Goal: Information Seeking & Learning: Learn about a topic

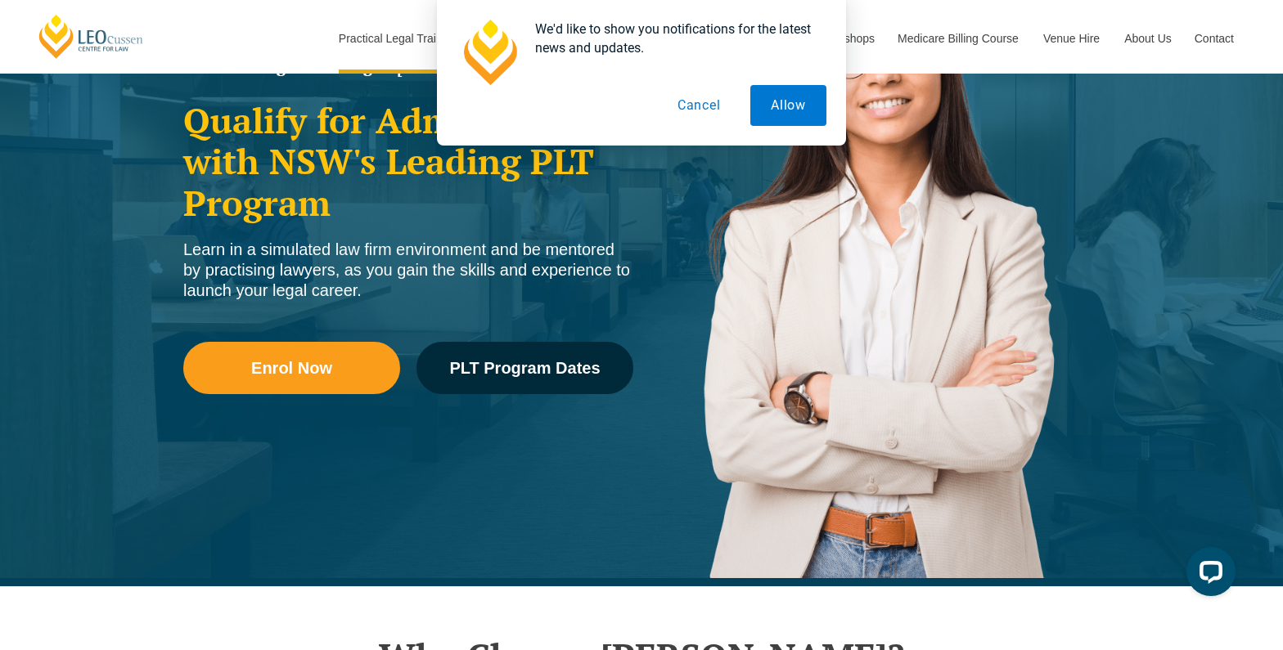
click at [789, 98] on button "Allow" at bounding box center [788, 105] width 76 height 41
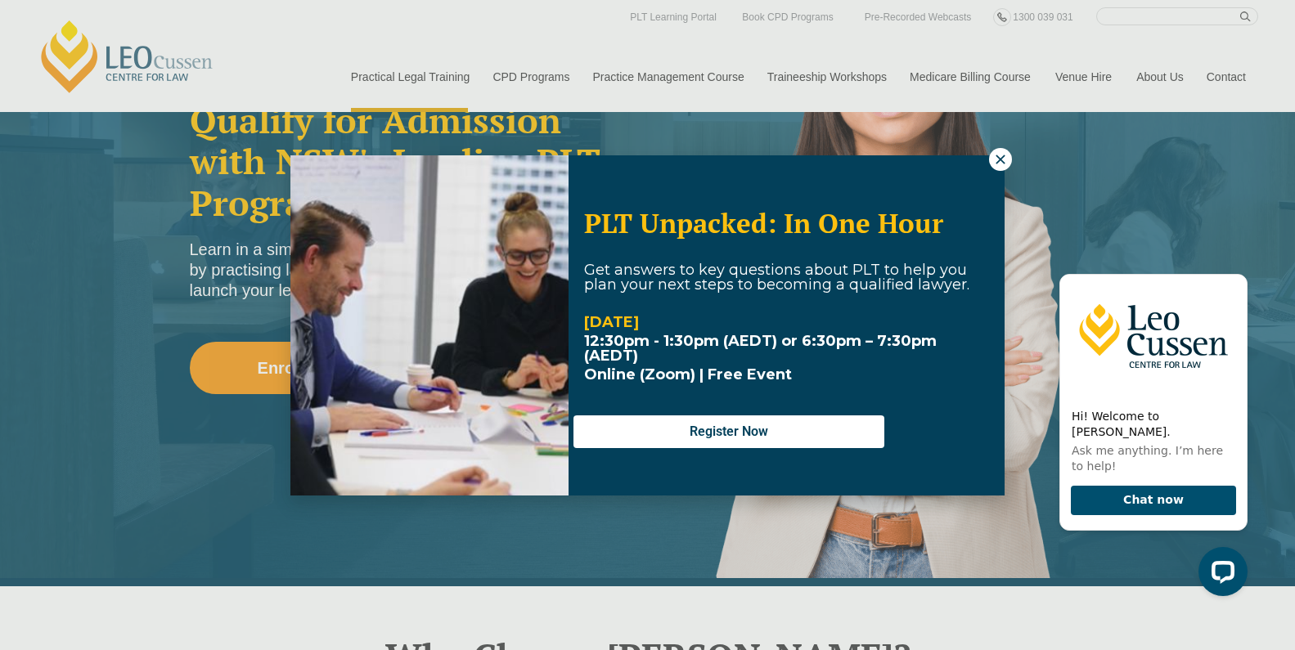
click at [998, 157] on icon at bounding box center [999, 159] width 9 height 9
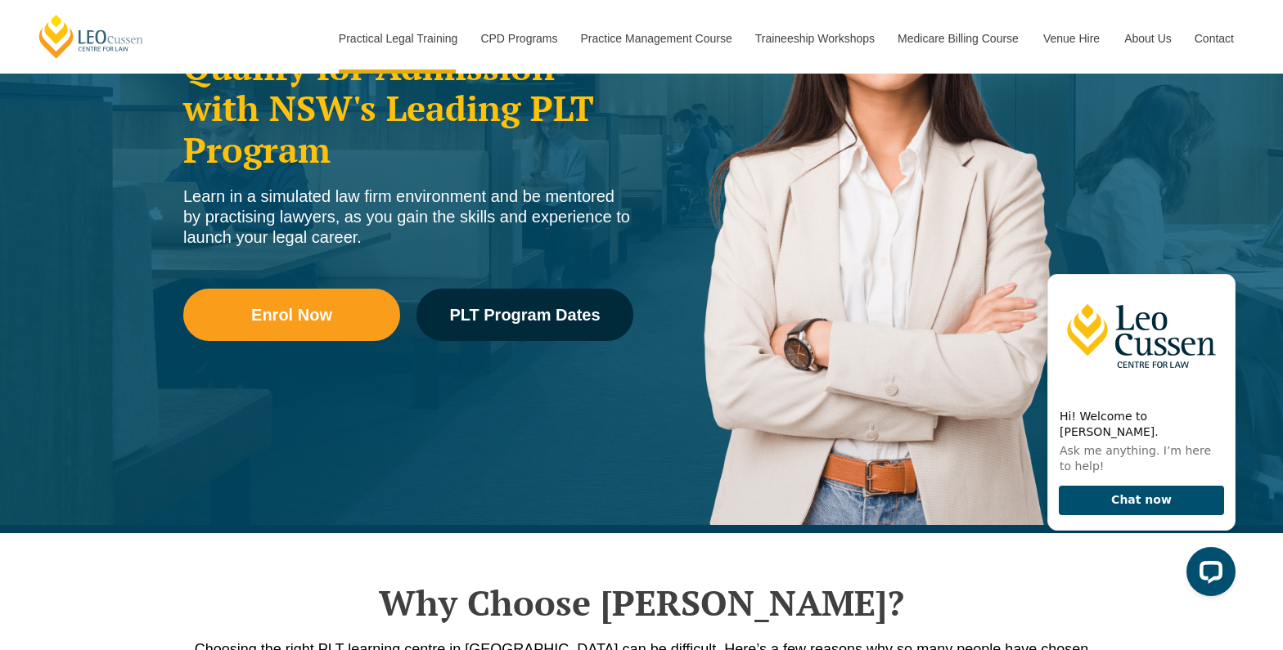
scroll to position [327, 0]
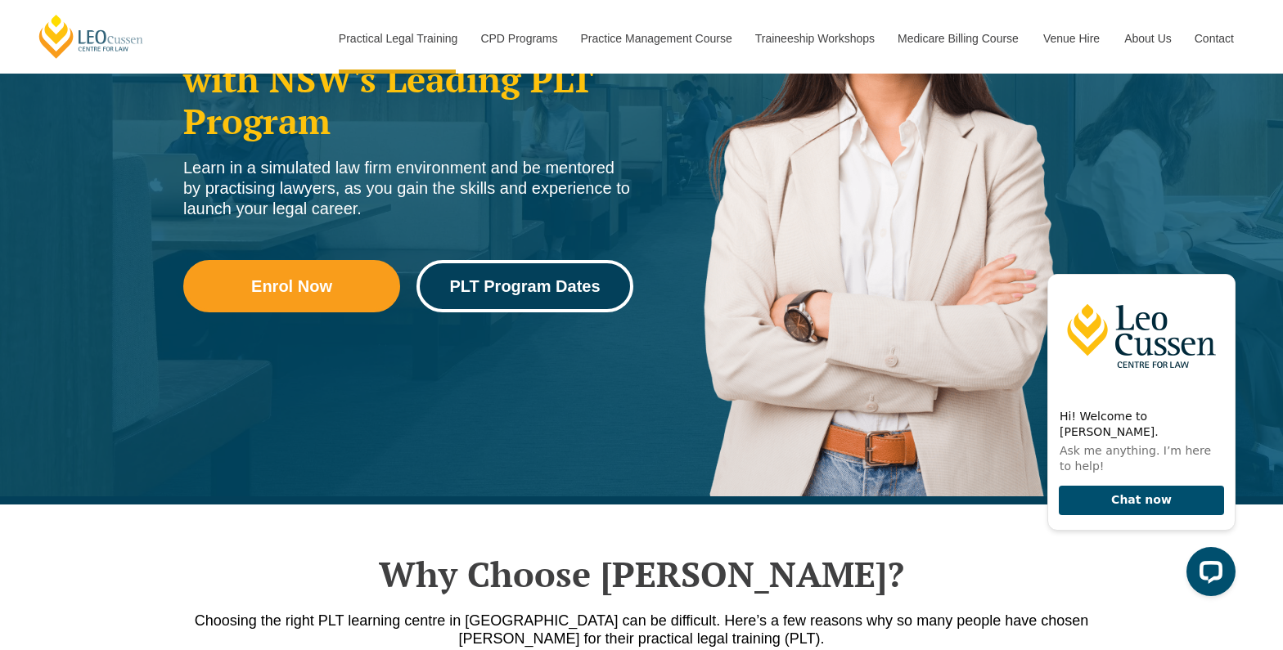
click at [506, 285] on span "PLT Program Dates" at bounding box center [524, 286] width 151 height 16
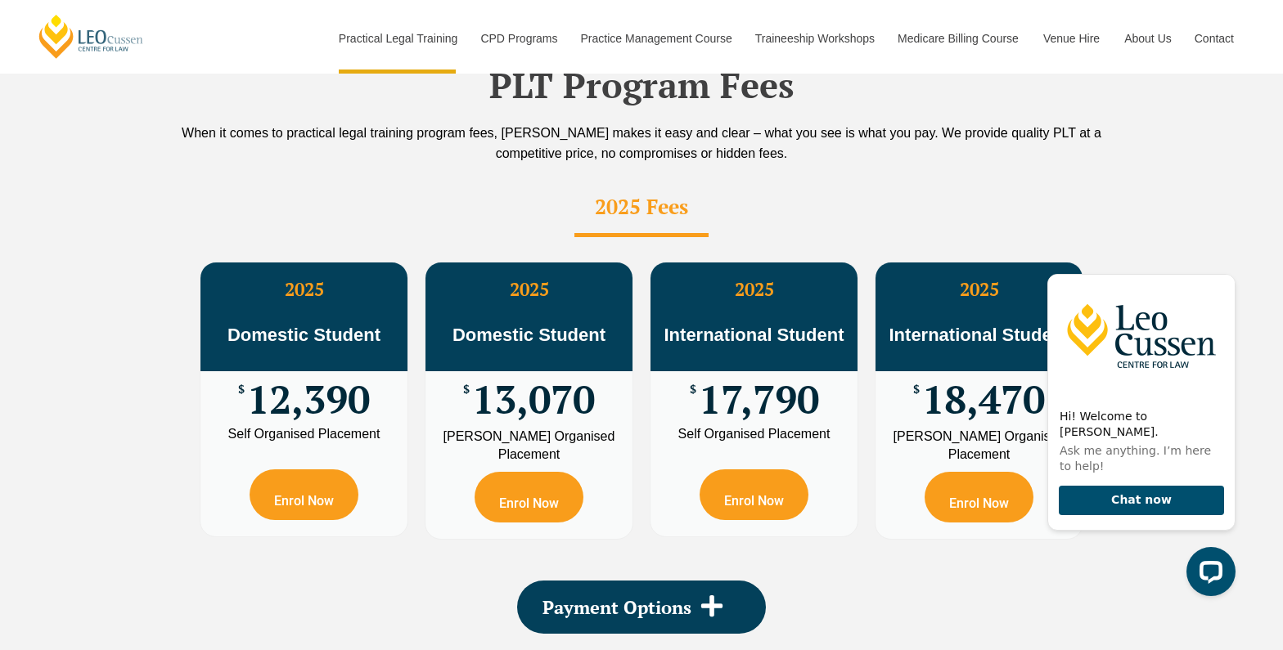
scroll to position [2972, 0]
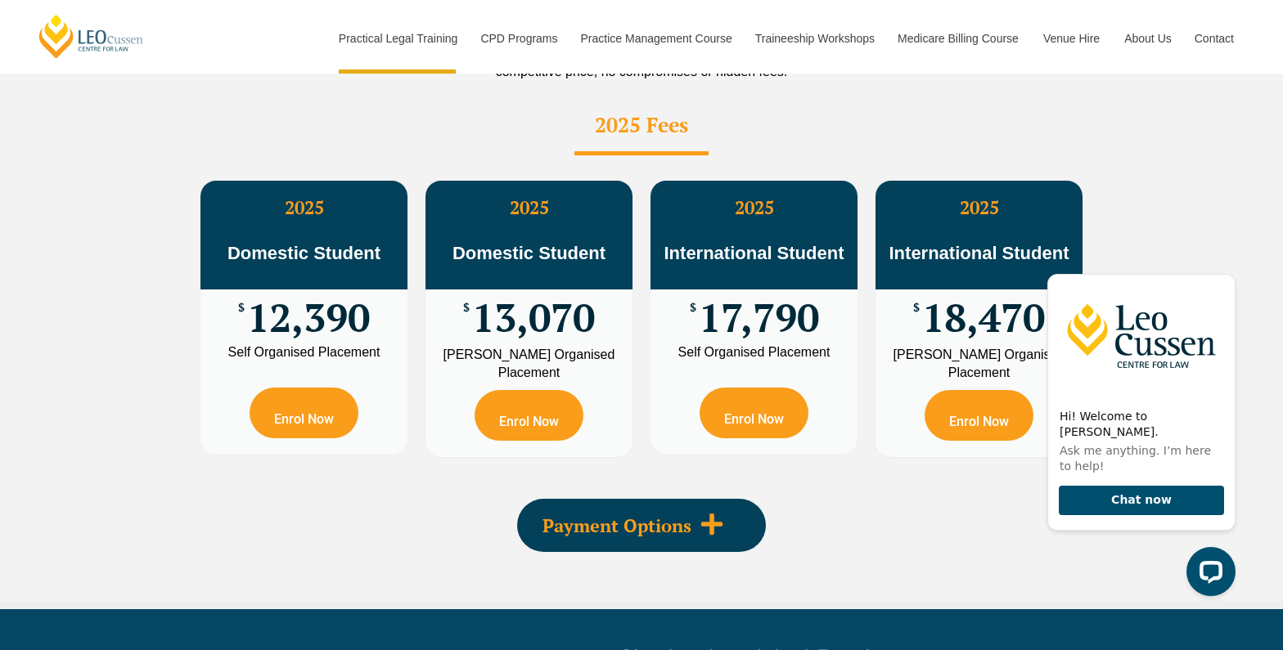
click at [710, 514] on icon at bounding box center [711, 524] width 21 height 21
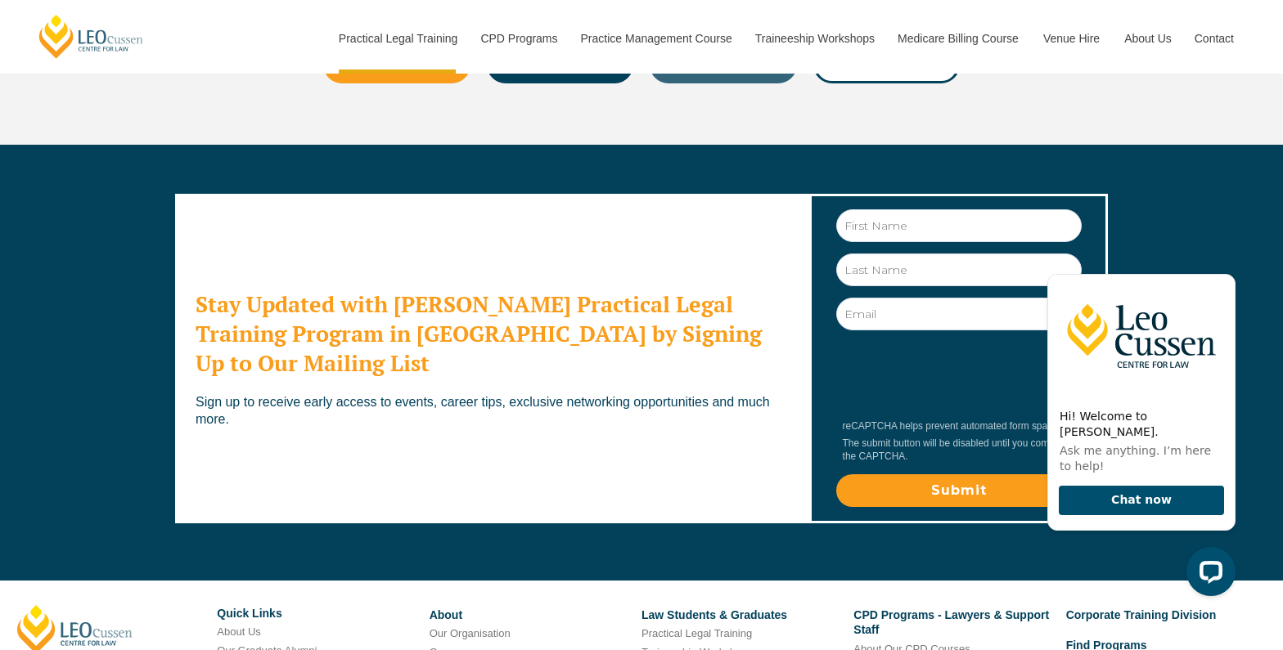
scroll to position [9428, 0]
